Goal: Task Accomplishment & Management: Manage account settings

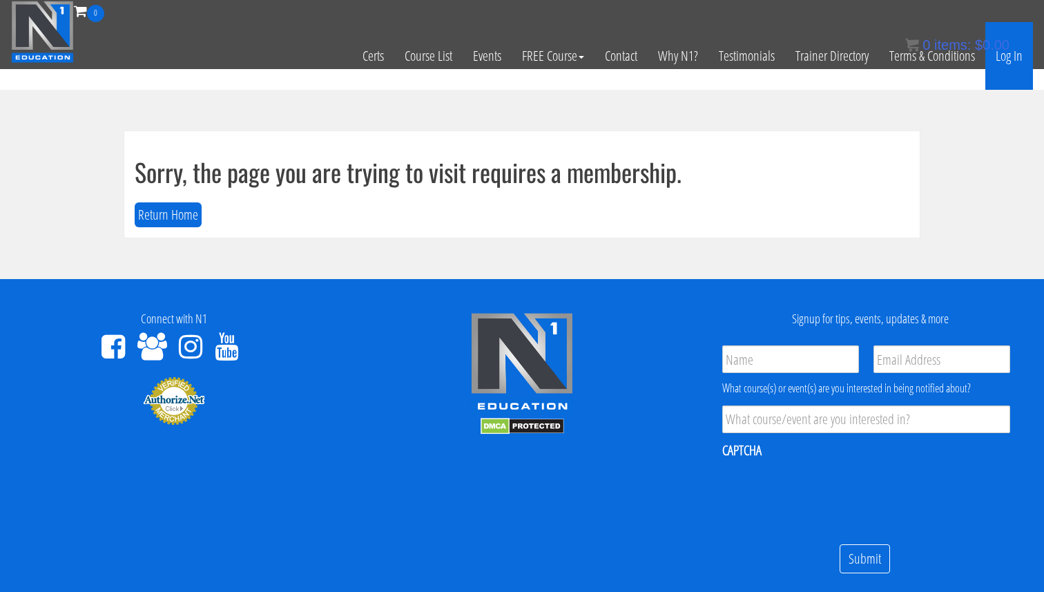
click at [1017, 60] on link "Log In" at bounding box center [1009, 56] width 48 height 68
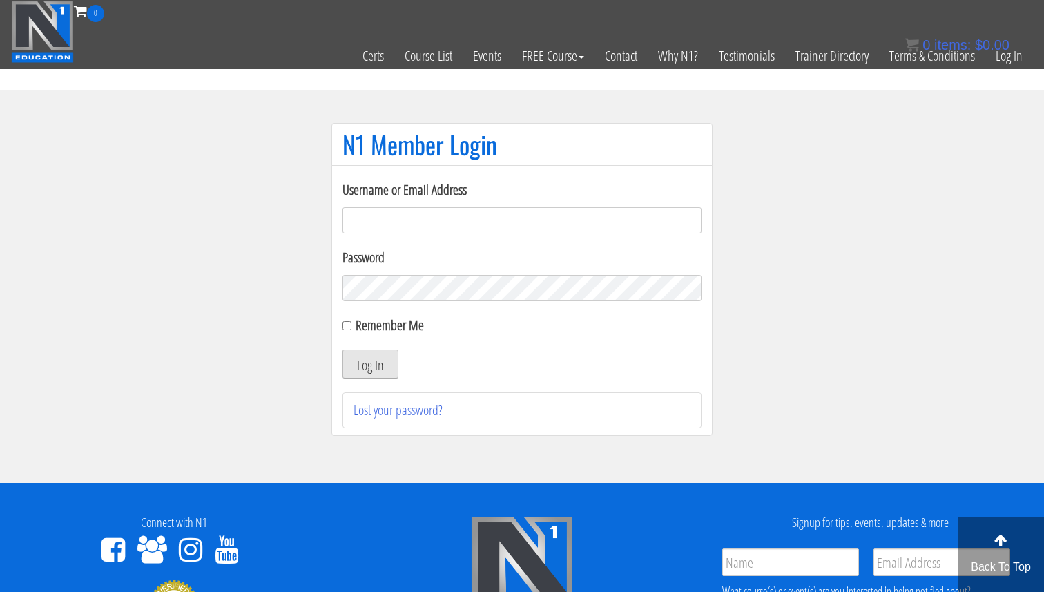
type input "Valerioacri@gmail.com"
click at [391, 363] on button "Log In" at bounding box center [370, 363] width 56 height 29
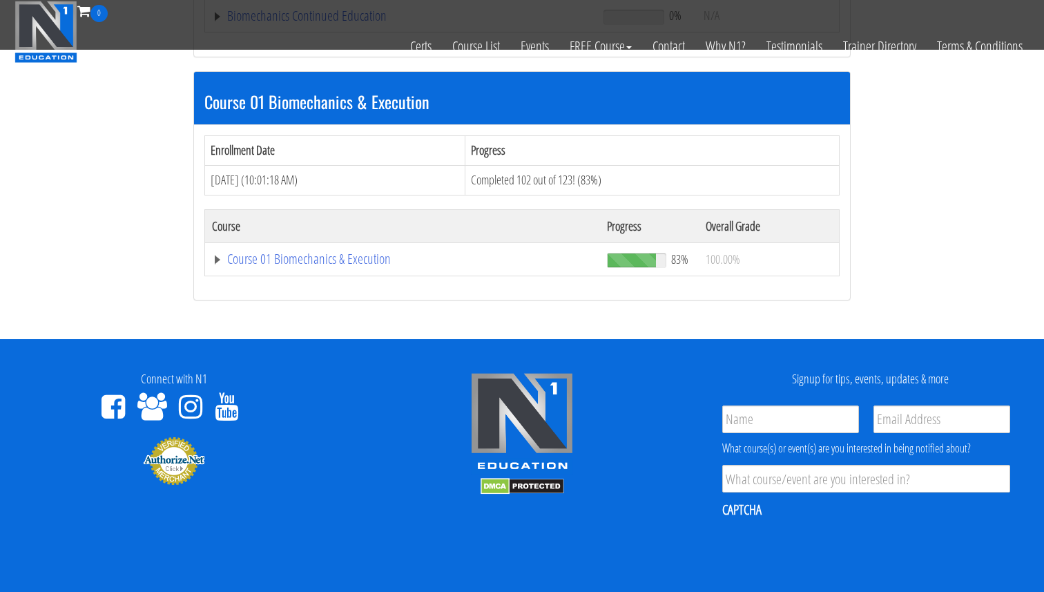
scroll to position [543, 0]
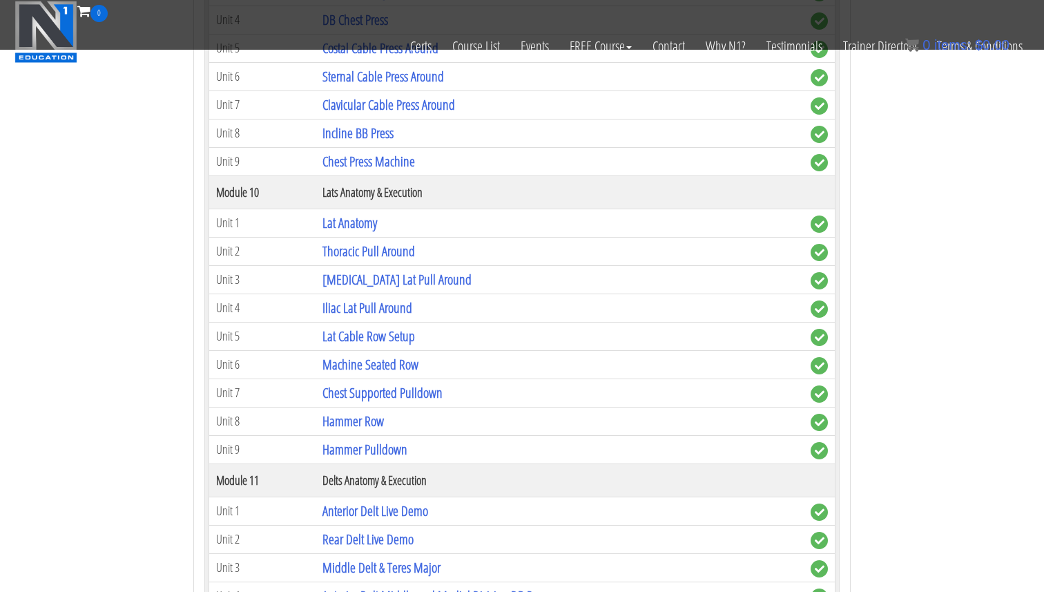
scroll to position [2562, 0]
